Goal: Learn about a topic: Learn about a topic

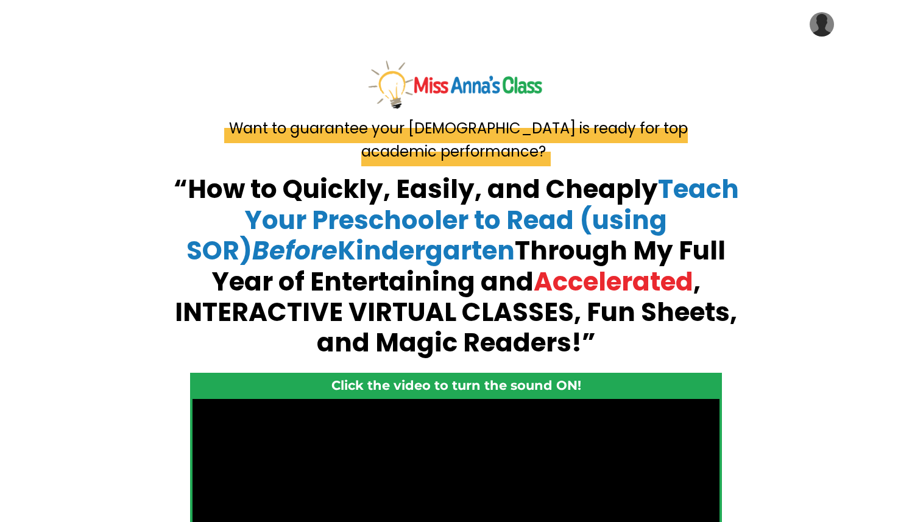
click at [819, 25] on img at bounding box center [822, 24] width 24 height 24
click at [796, 61] on link "My Library" at bounding box center [786, 61] width 122 height 27
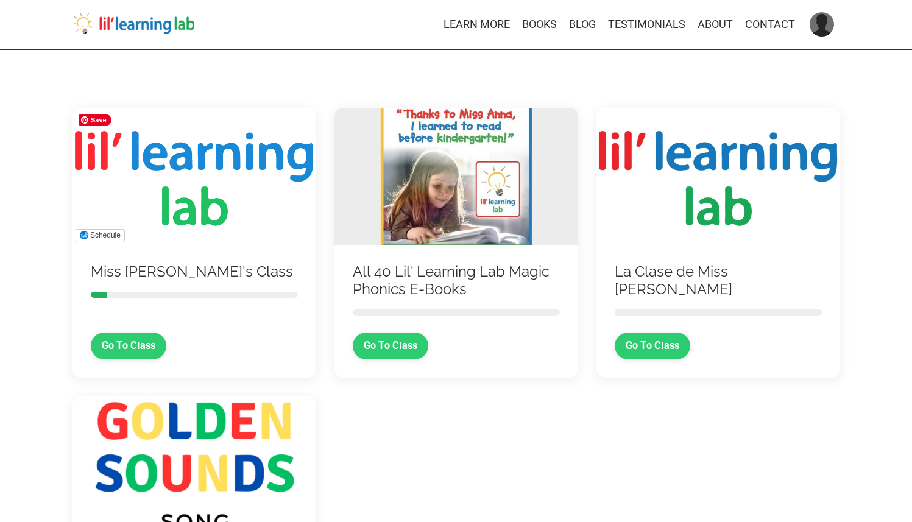
click at [191, 204] on img at bounding box center [195, 176] width 244 height 137
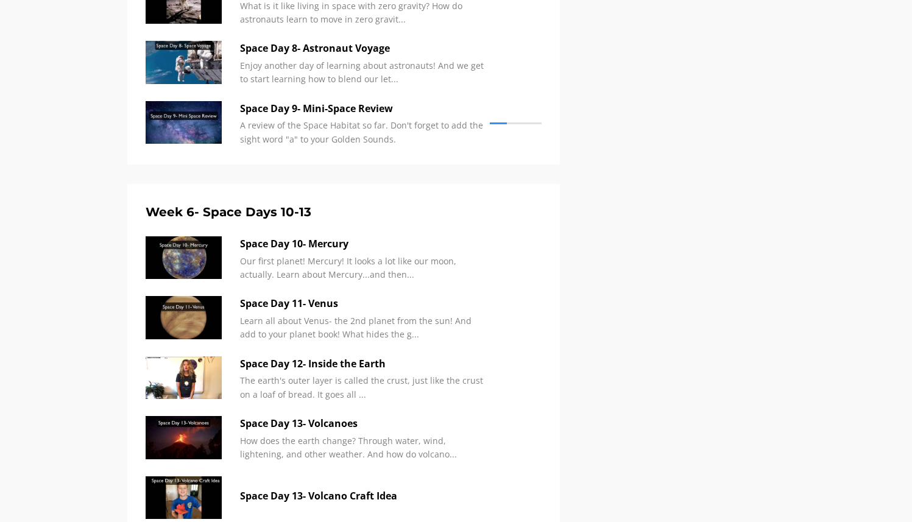
scroll to position [2267, 0]
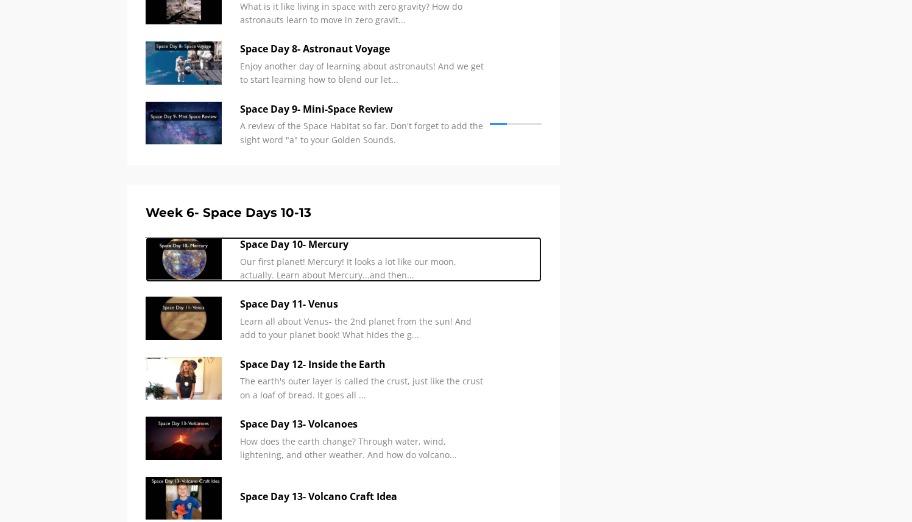
click at [364, 265] on p "Our first planet! Mercury! It looks a lot like our moon, actually. Learn about …" at bounding box center [362, 268] width 244 height 27
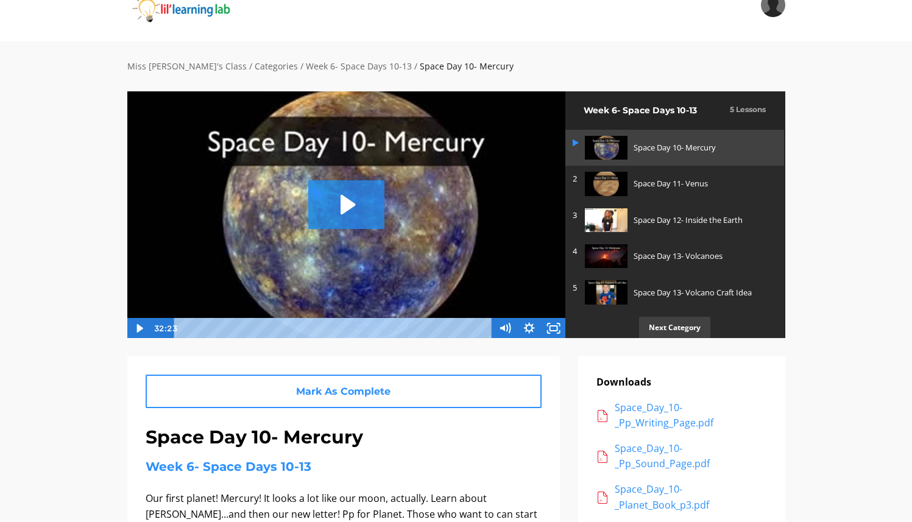
scroll to position [25, 0]
